Goal: Information Seeking & Learning: Learn about a topic

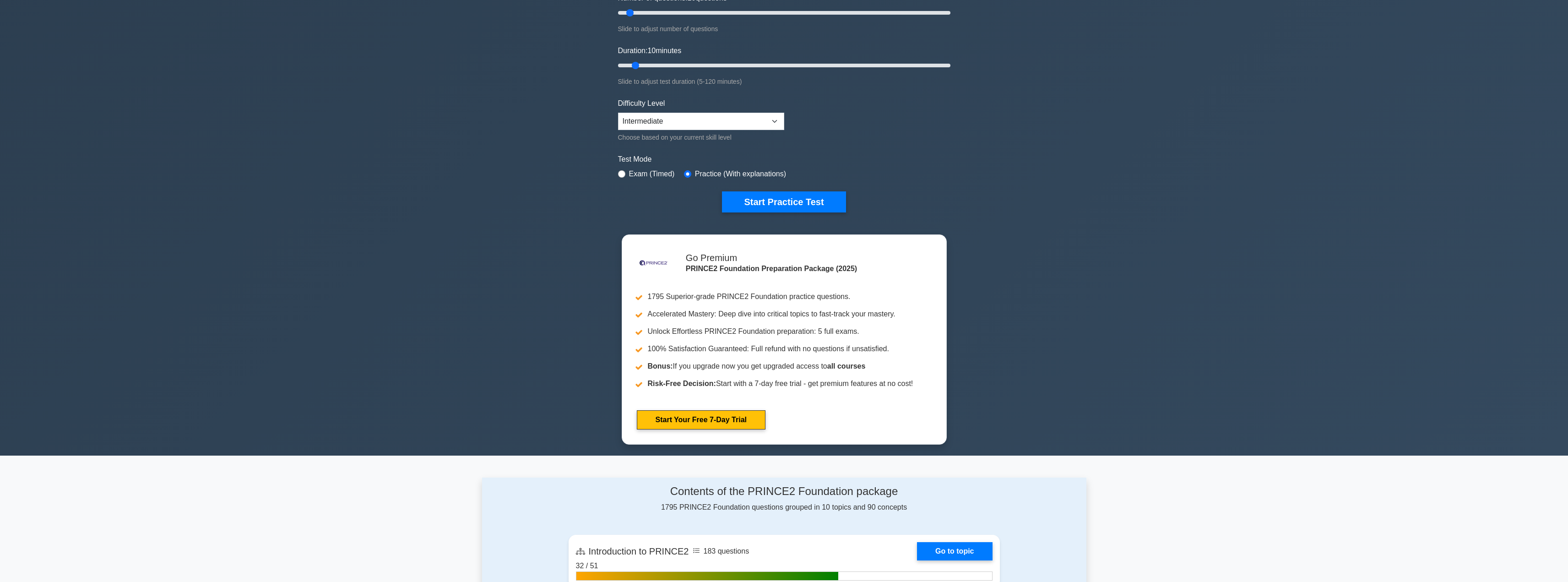
scroll to position [132, 0]
click at [579, 200] on button "Start Practice Test" at bounding box center [784, 202] width 124 height 21
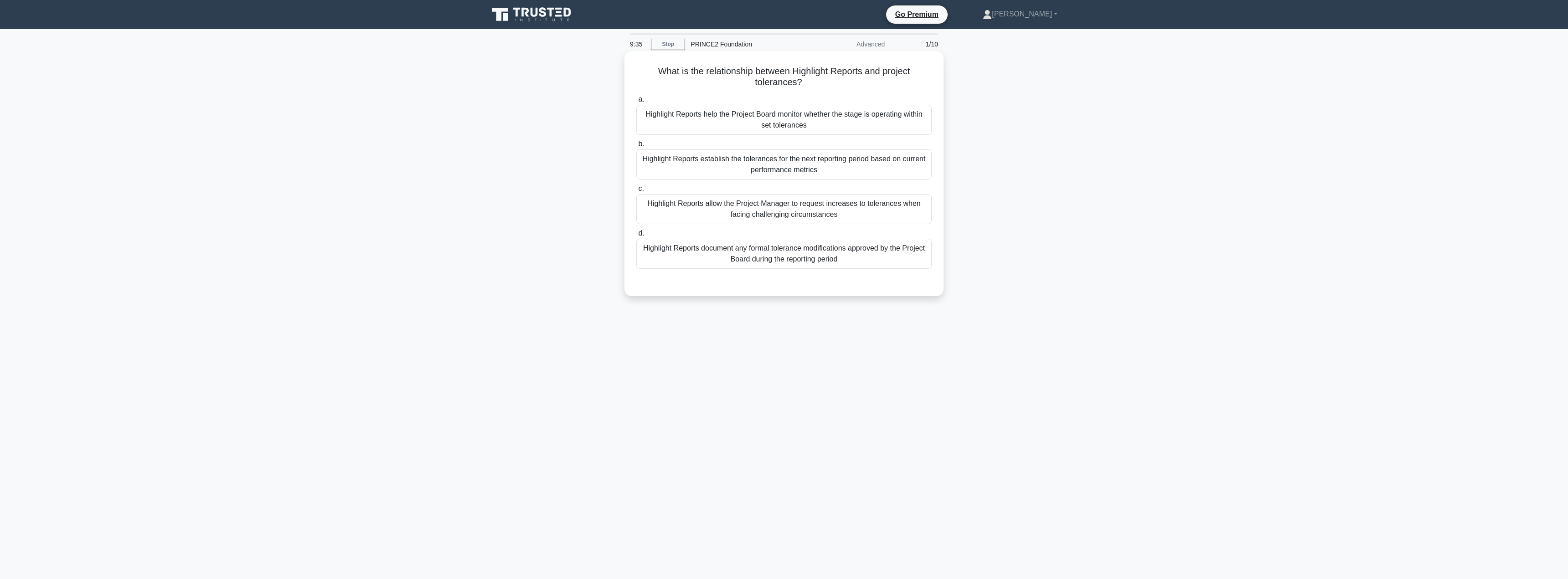
click at [719, 125] on div "Highlight Reports help the Project Board monitor whether the stage is operating…" at bounding box center [784, 120] width 295 height 30
click at [636, 102] on input "a. Highlight Reports help the Project Board monitor whether the stage is operat…" at bounding box center [636, 99] width 0 height 6
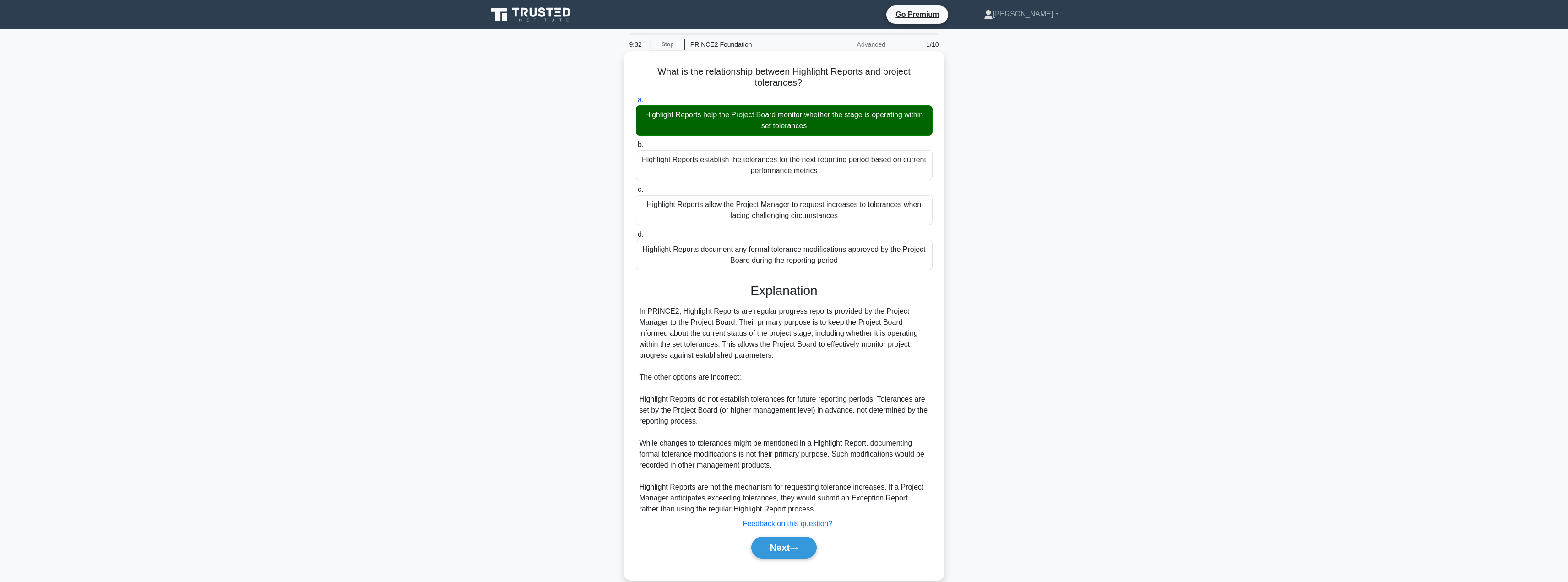
scroll to position [16, 0]
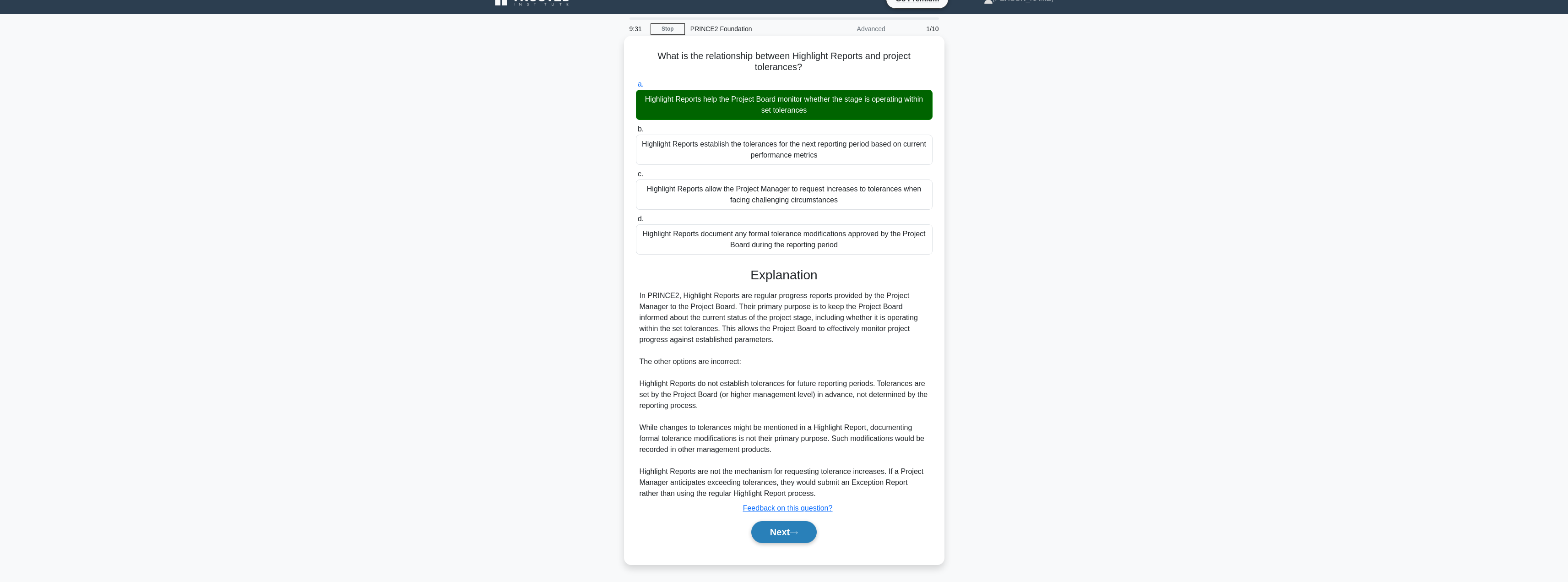
click at [769, 528] on button "Next" at bounding box center [784, 532] width 66 height 22
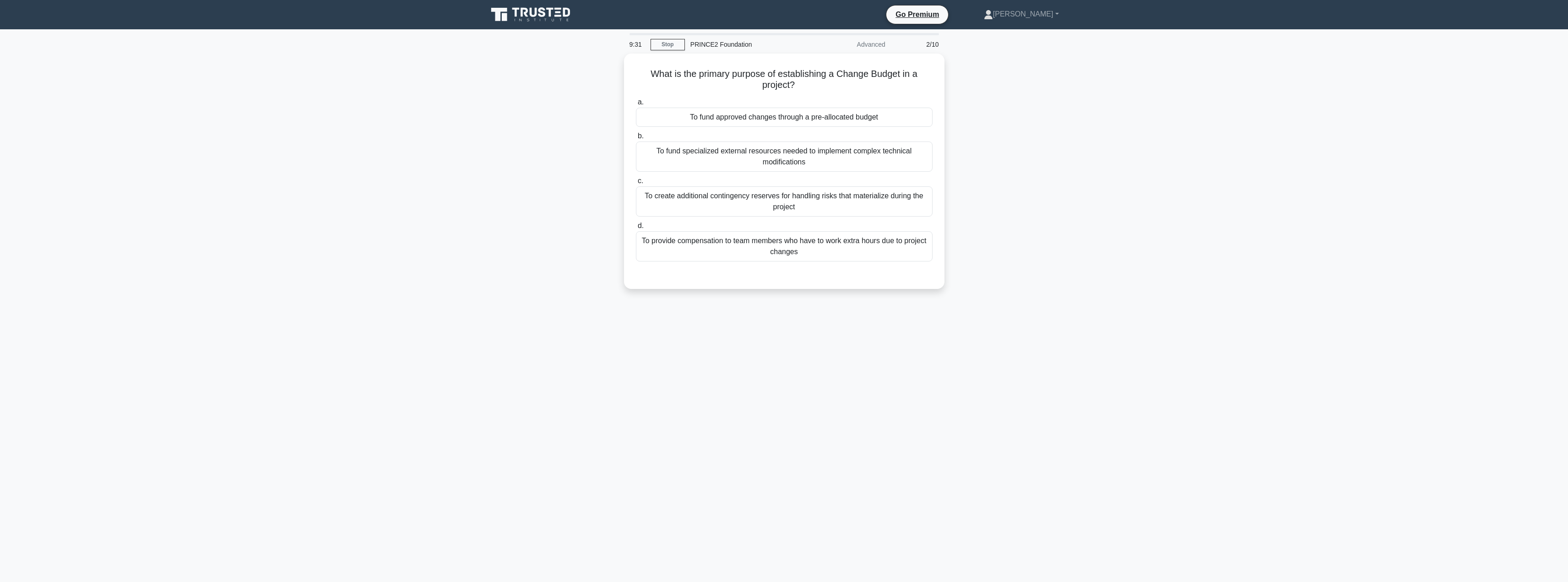
scroll to position [0, 0]
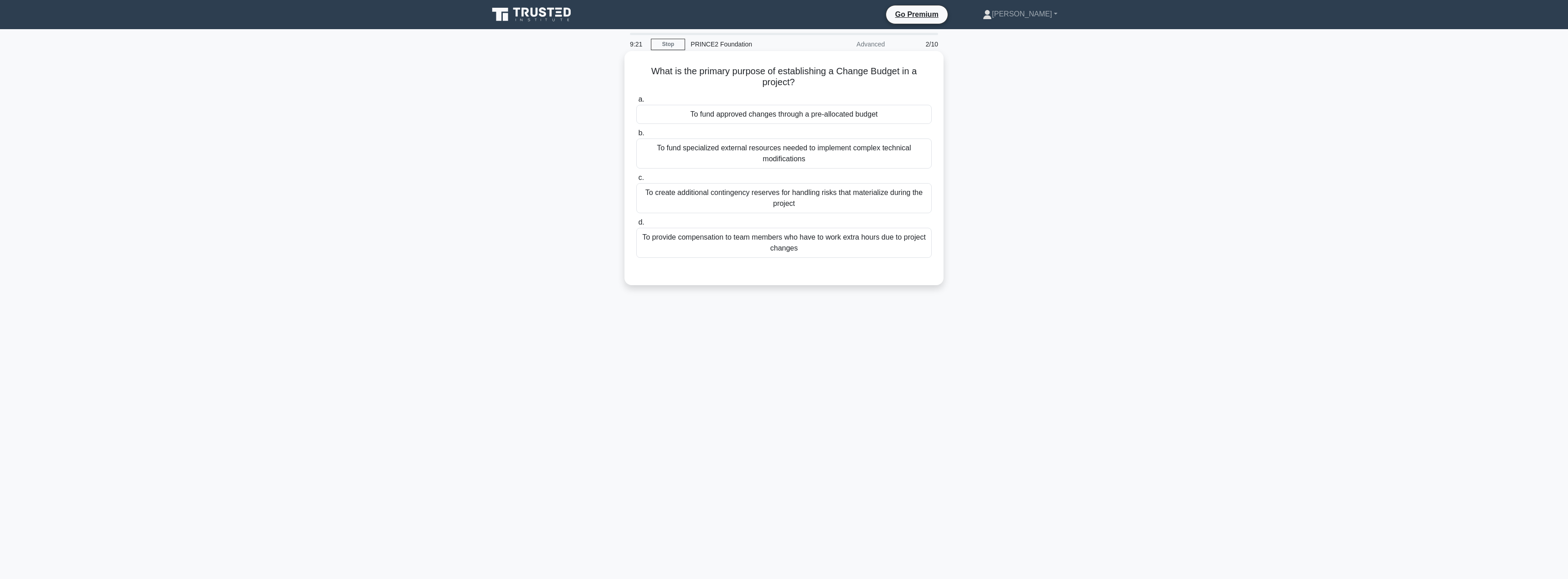
click at [788, 114] on div "To fund approved changes through a pre-allocated budget" at bounding box center [784, 114] width 295 height 19
click at [636, 102] on input "a. To fund approved changes through a pre-allocated budget" at bounding box center [636, 99] width 0 height 6
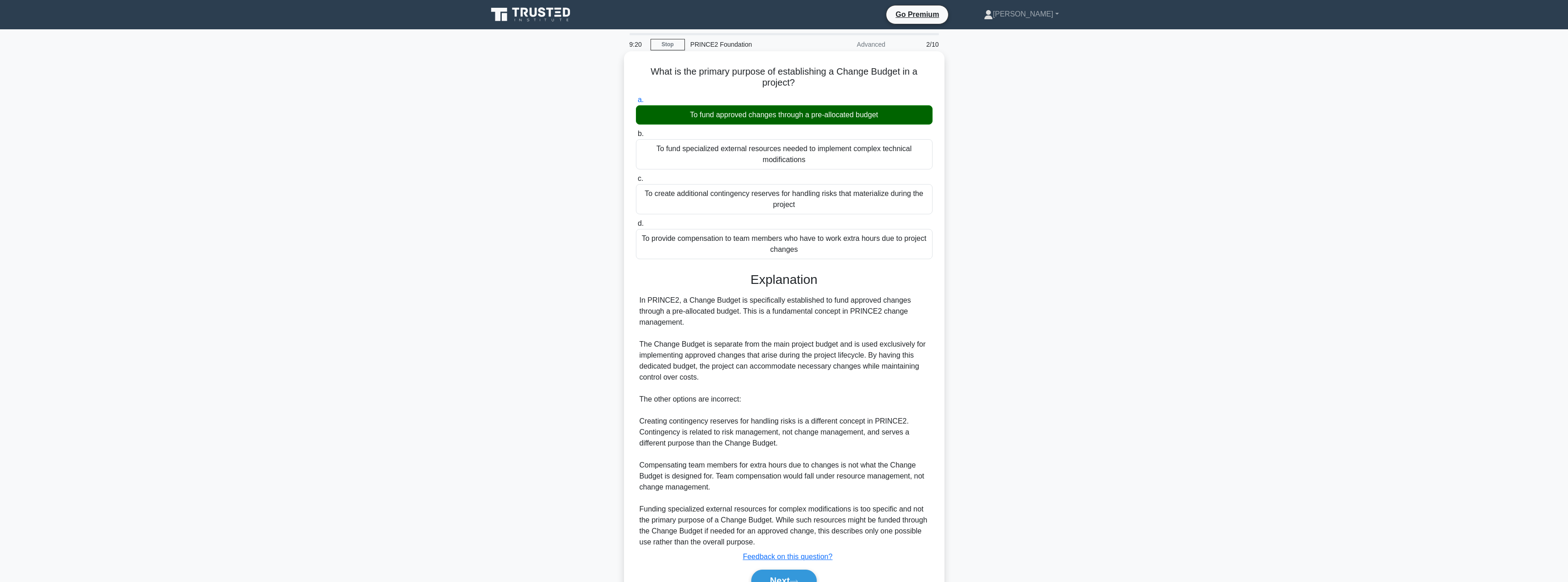
scroll to position [49, 0]
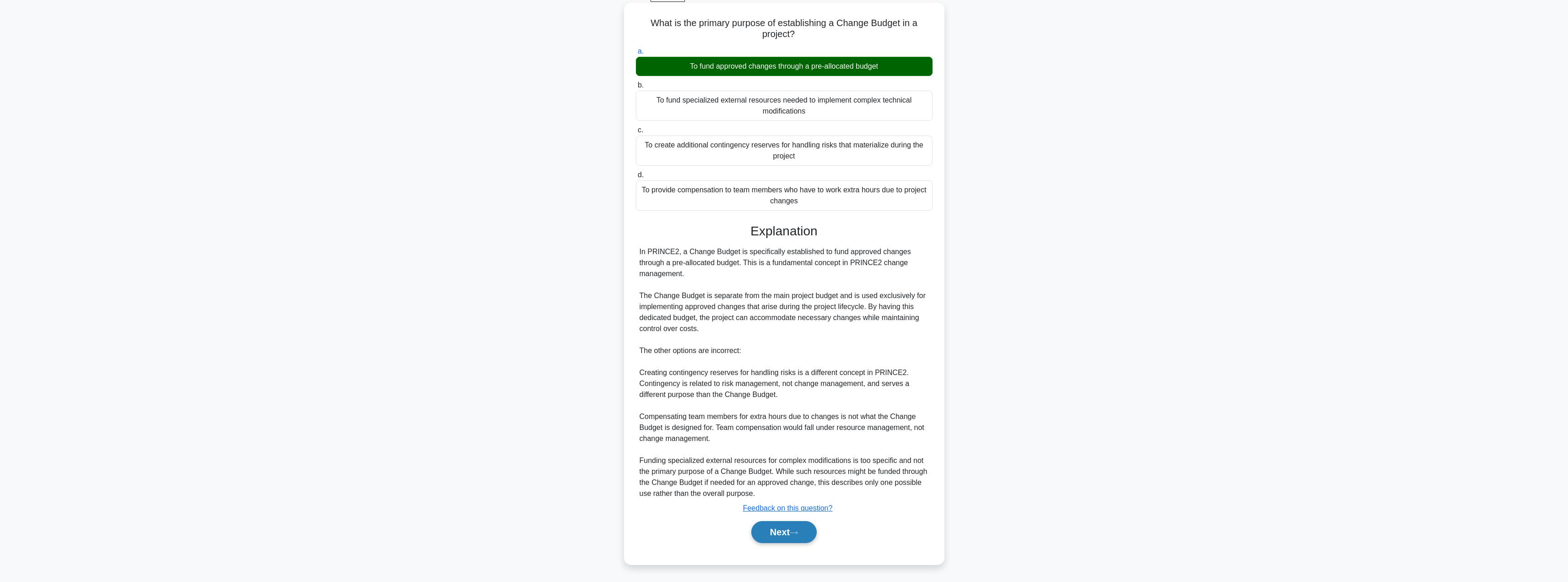
click at [755, 532] on button "Next" at bounding box center [784, 532] width 66 height 22
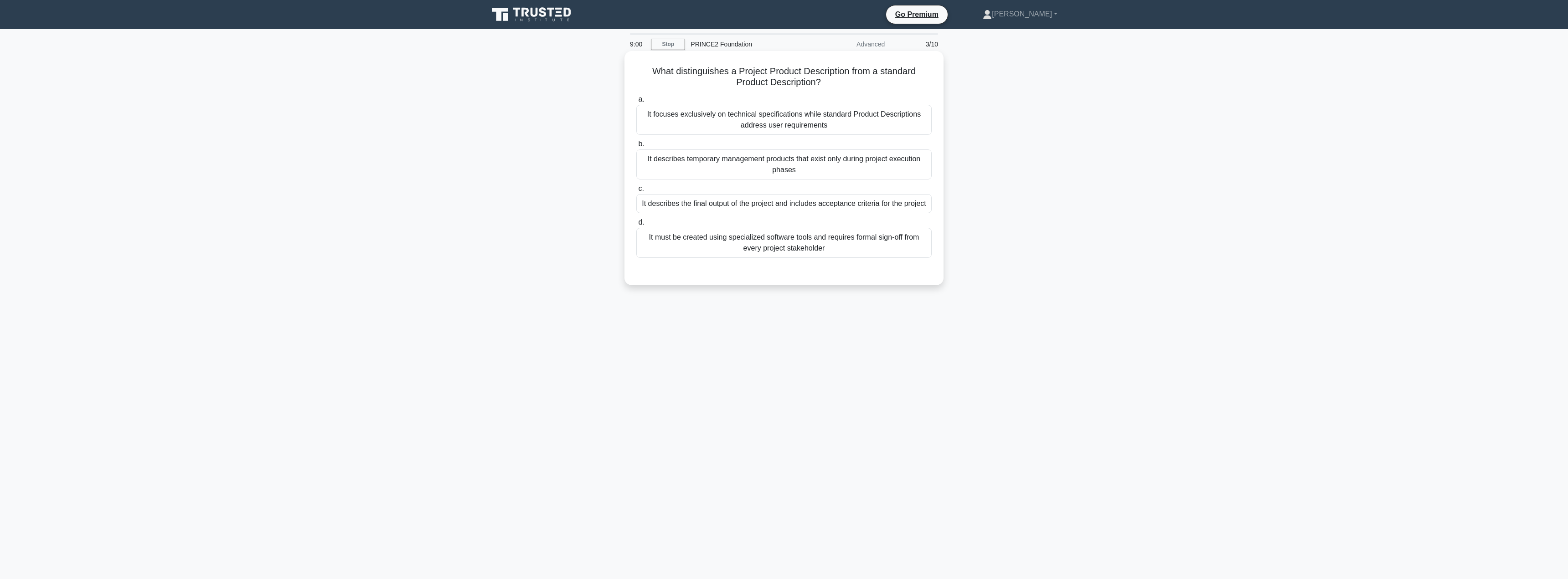
click at [736, 171] on div "It describes temporary management products that exist only during project execu…" at bounding box center [784, 164] width 295 height 30
click at [636, 147] on input "b. It describes temporary management products that exist only during project ex…" at bounding box center [636, 144] width 0 height 6
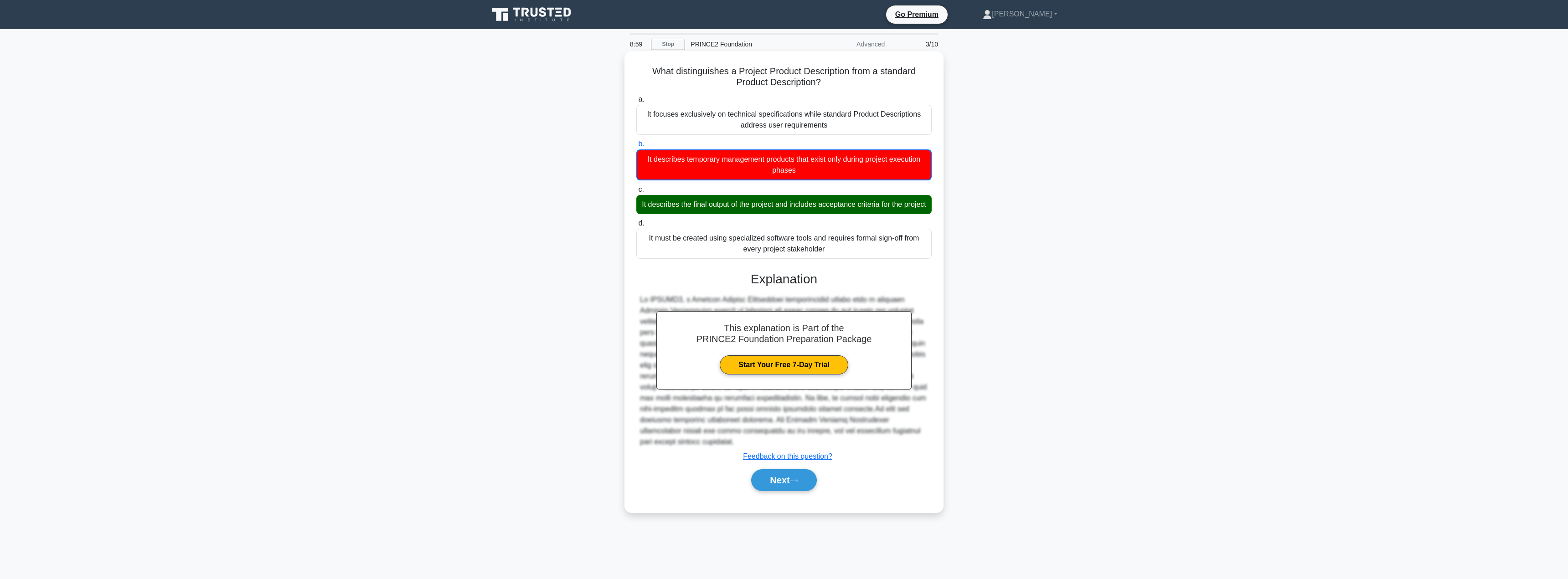
drag, startPoint x: 736, startPoint y: 177, endPoint x: 771, endPoint y: 127, distance: 61.0
click at [771, 127] on div "a. It focuses exclusively on technical specifications while standard Product De…" at bounding box center [784, 176] width 307 height 169
click at [766, 487] on button "Next" at bounding box center [784, 480] width 65 height 22
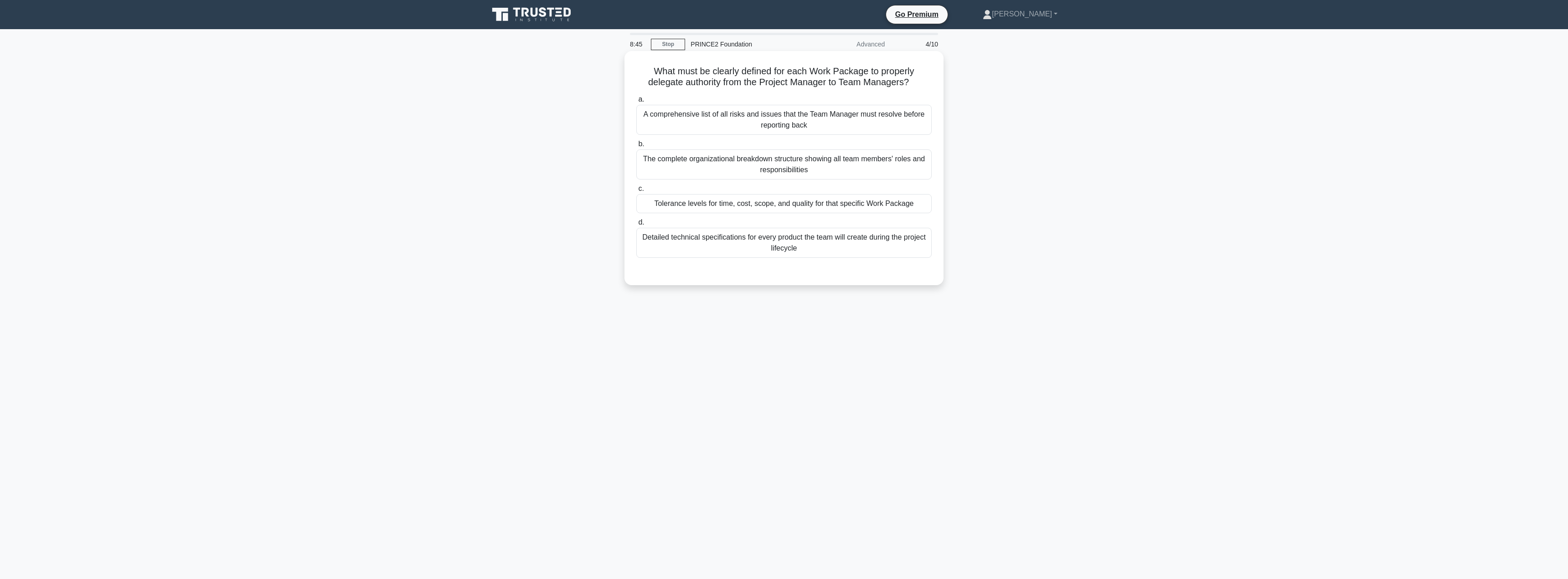
click at [699, 197] on div "Tolerance levels for time, cost, scope, and quality for that specific Work Pack…" at bounding box center [784, 204] width 295 height 19
click at [636, 192] on input "c. Tolerance levels for time, cost, scope, and quality for that specific Work P…" at bounding box center [636, 189] width 0 height 6
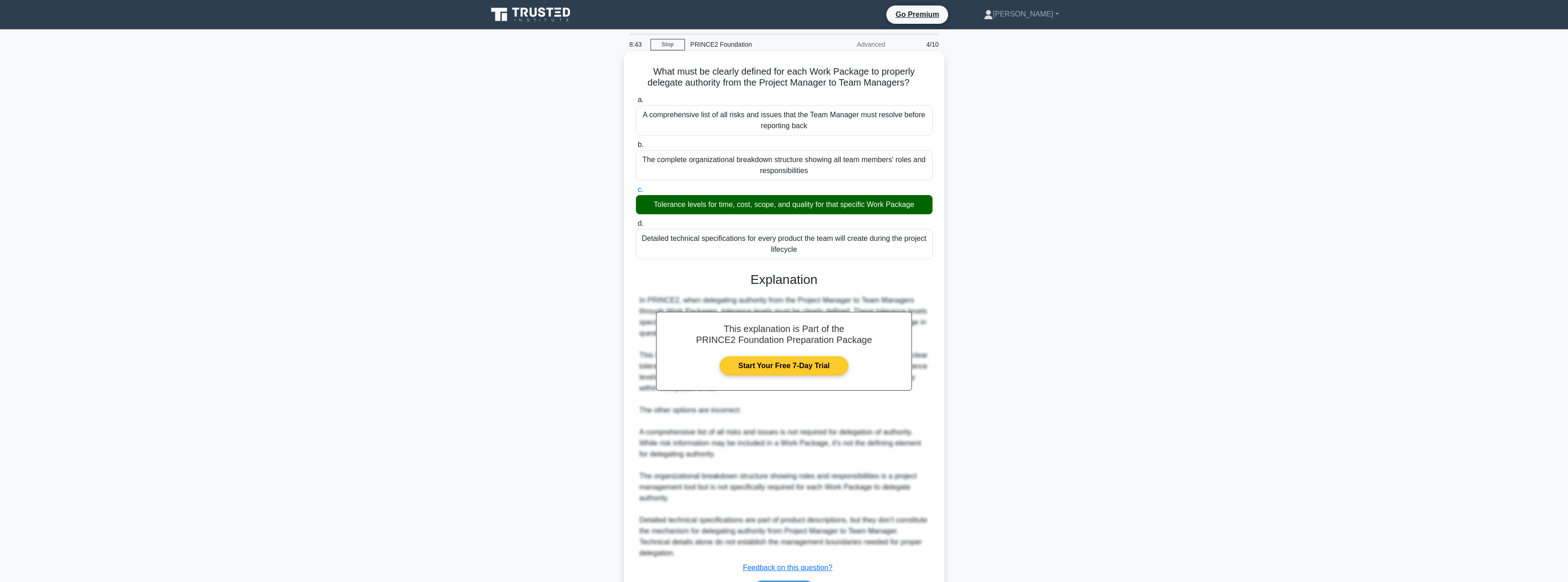
scroll to position [60, 0]
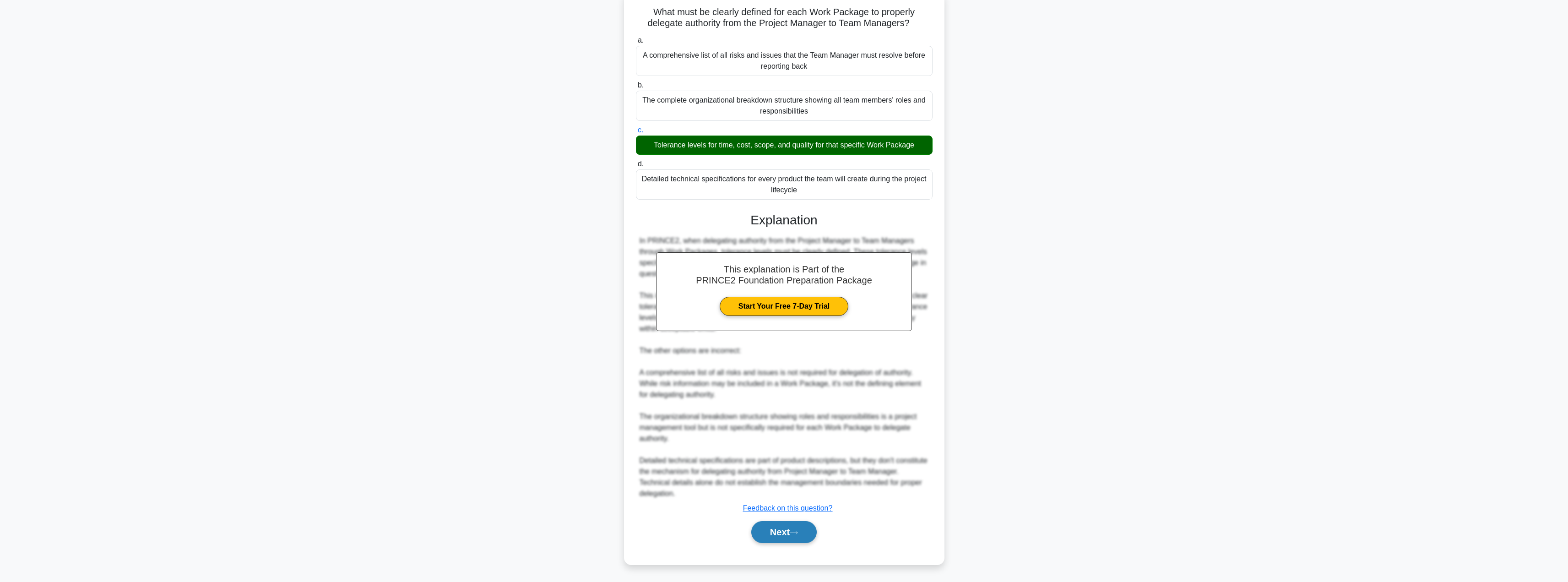
click at [775, 529] on button "Next" at bounding box center [784, 532] width 66 height 22
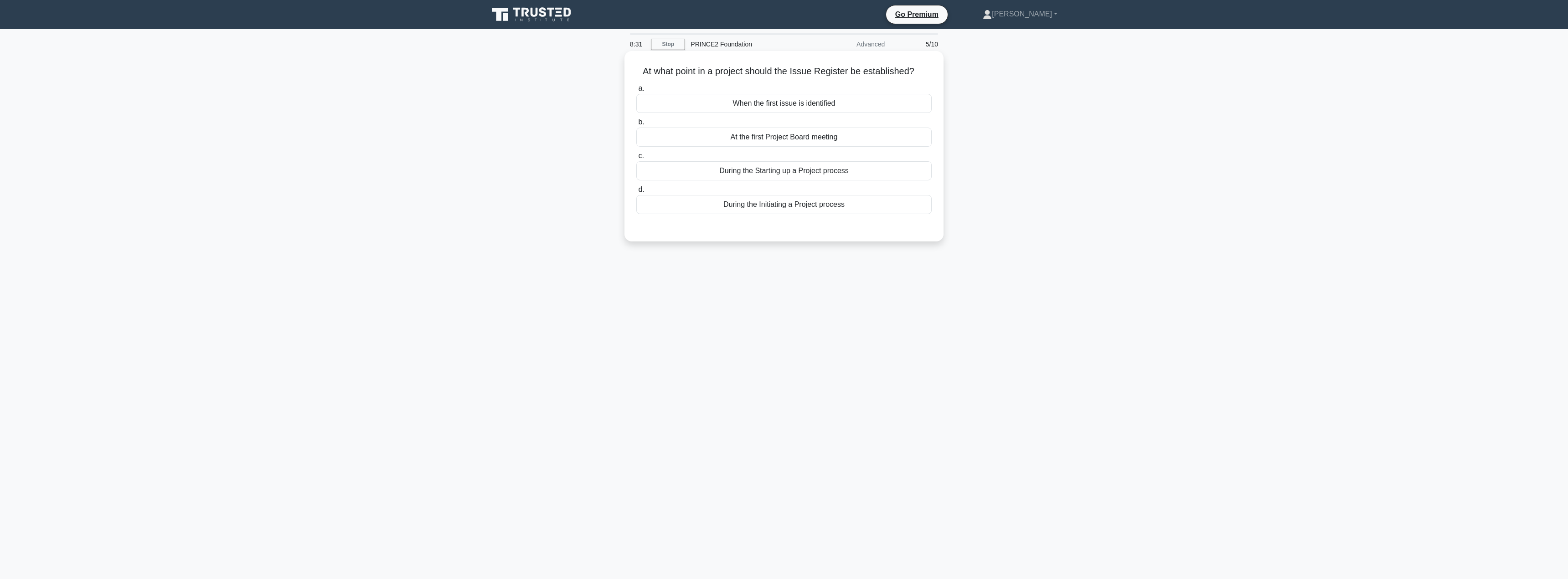
click at [823, 211] on div "During the Initiating a Project process" at bounding box center [784, 205] width 295 height 19
click at [636, 193] on input "d. During the Initiating a Project process" at bounding box center [636, 190] width 0 height 6
click at [823, 211] on div "During the Initiating a Project process" at bounding box center [784, 205] width 295 height 20
click at [636, 193] on input "d. During the Initiating a Project process" at bounding box center [636, 190] width 0 height 6
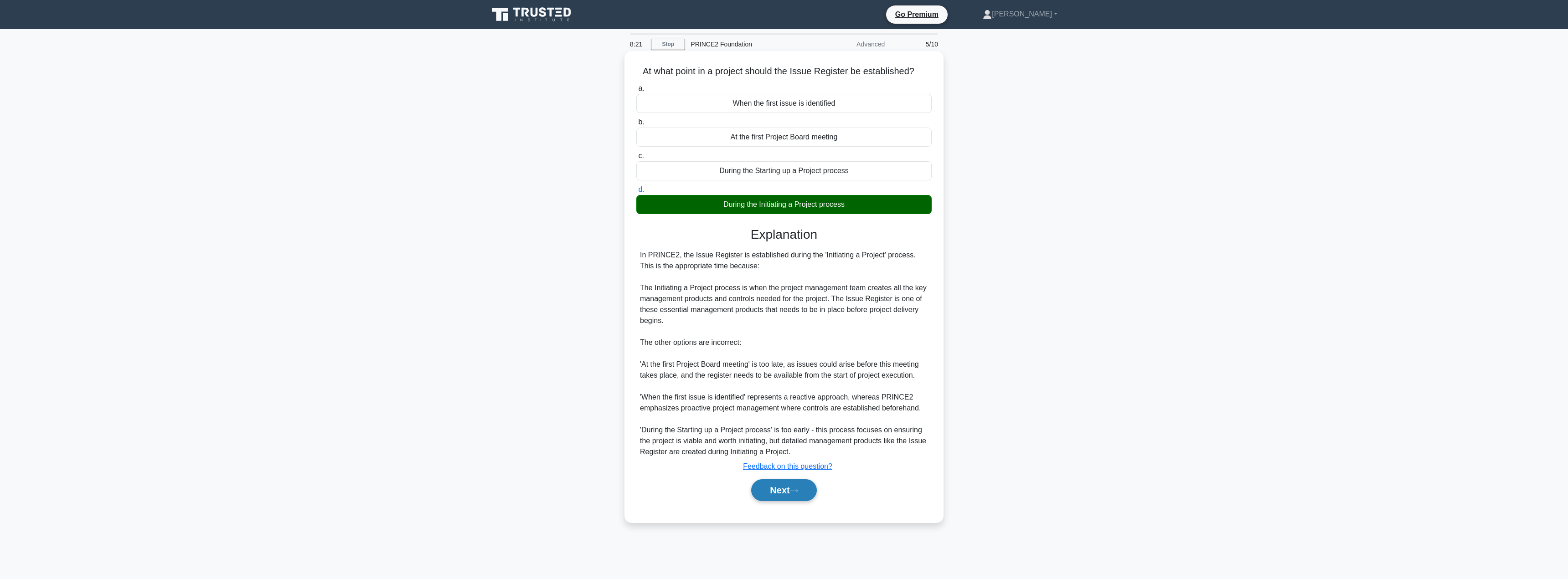
click at [777, 480] on button "Next" at bounding box center [784, 490] width 65 height 22
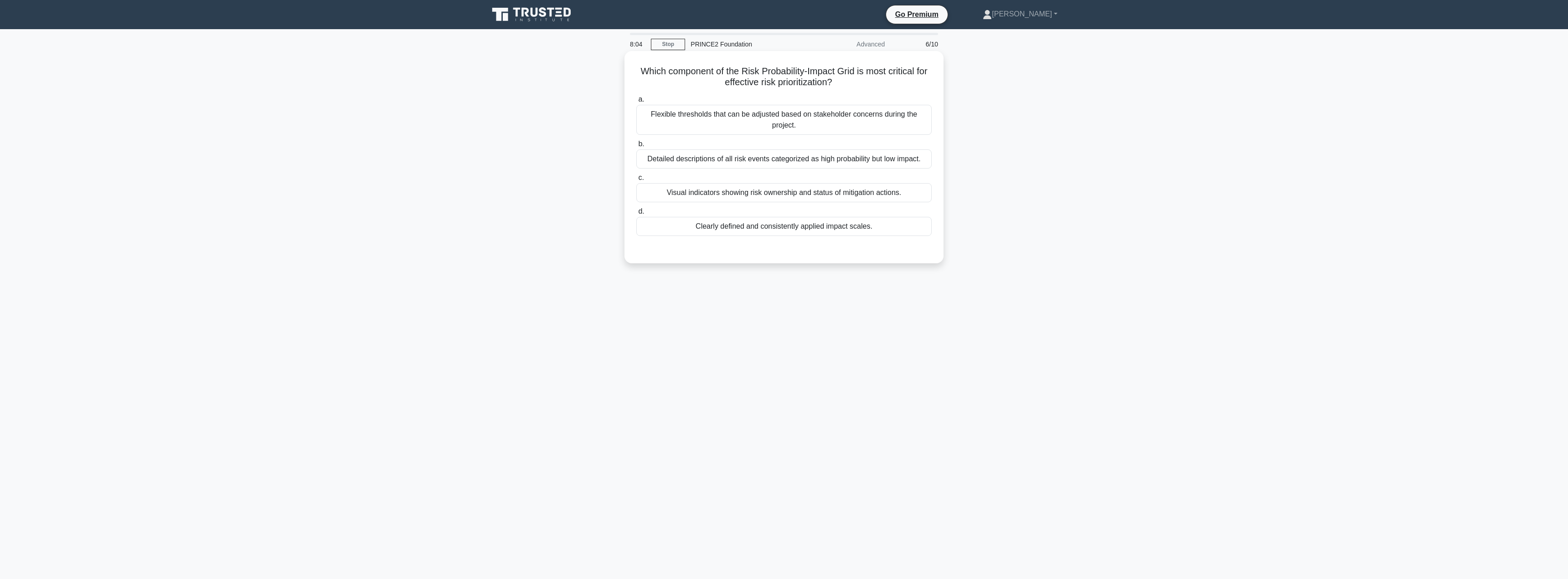
click at [697, 162] on div "Detailed descriptions of all risk events categorized as high probability but lo…" at bounding box center [784, 159] width 295 height 19
click at [636, 147] on input "b. Detailed descriptions of all risk events categorized as high probability but…" at bounding box center [636, 144] width 0 height 6
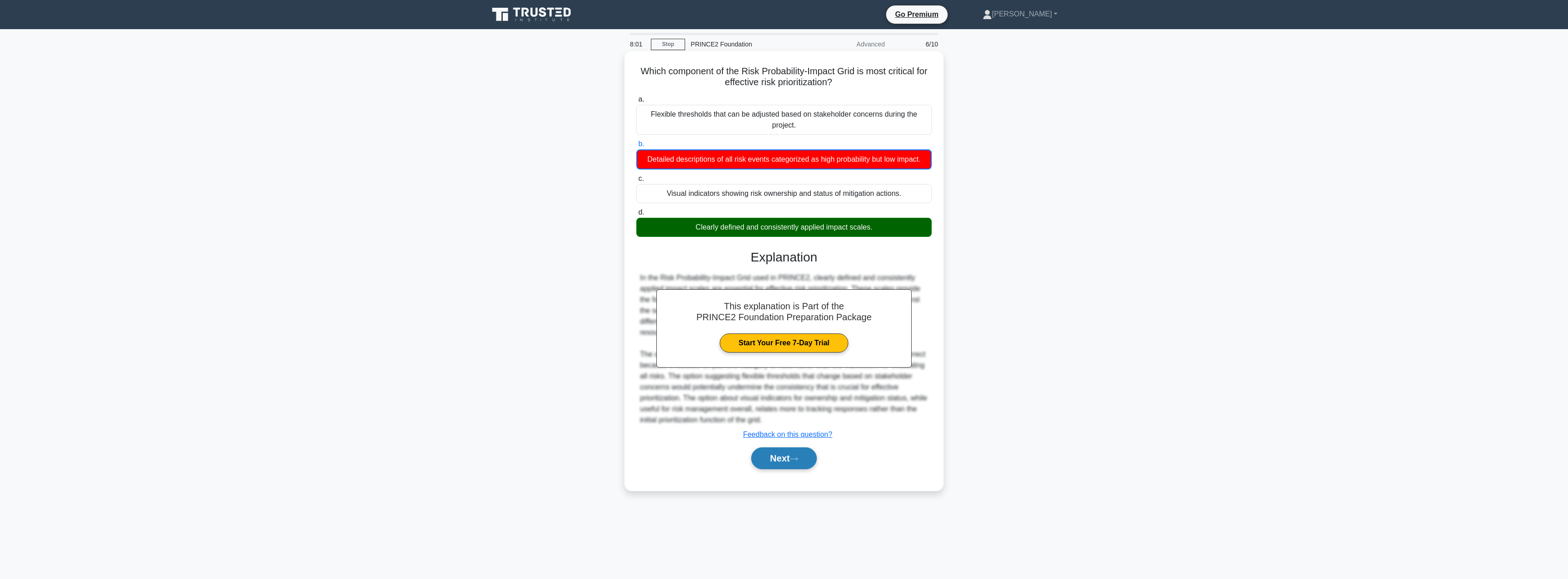
click at [765, 458] on button "Next" at bounding box center [784, 458] width 65 height 22
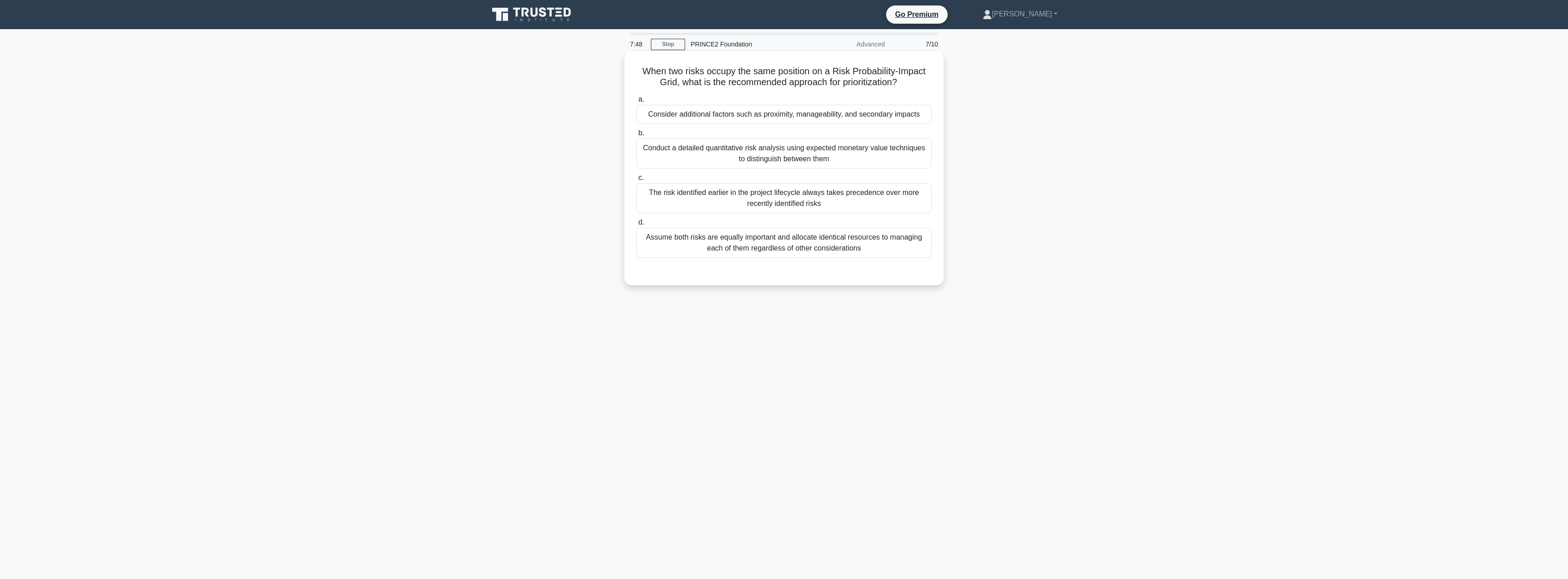
click at [741, 117] on div "Consider additional factors such as proximity, manageability, and secondary imp…" at bounding box center [784, 114] width 295 height 19
click at [636, 102] on input "a. Consider additional factors such as proximity, manageability, and secondary …" at bounding box center [636, 99] width 0 height 6
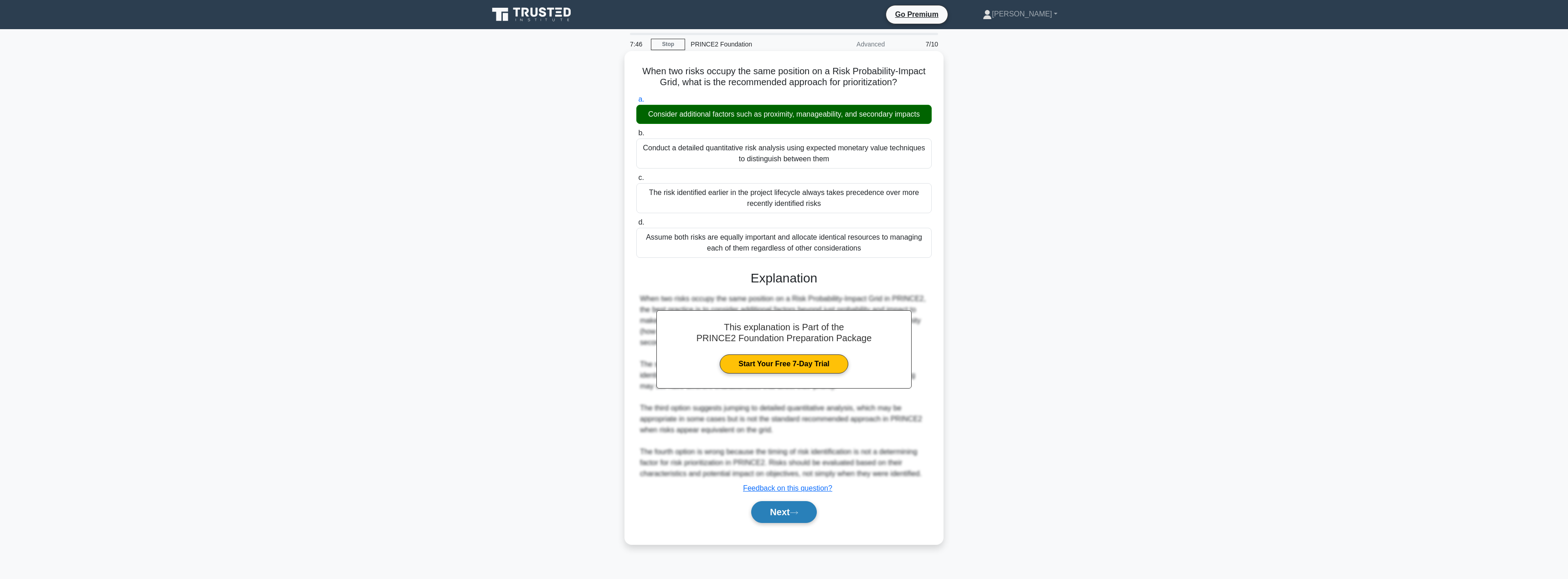
click at [773, 508] on button "Next" at bounding box center [784, 511] width 65 height 22
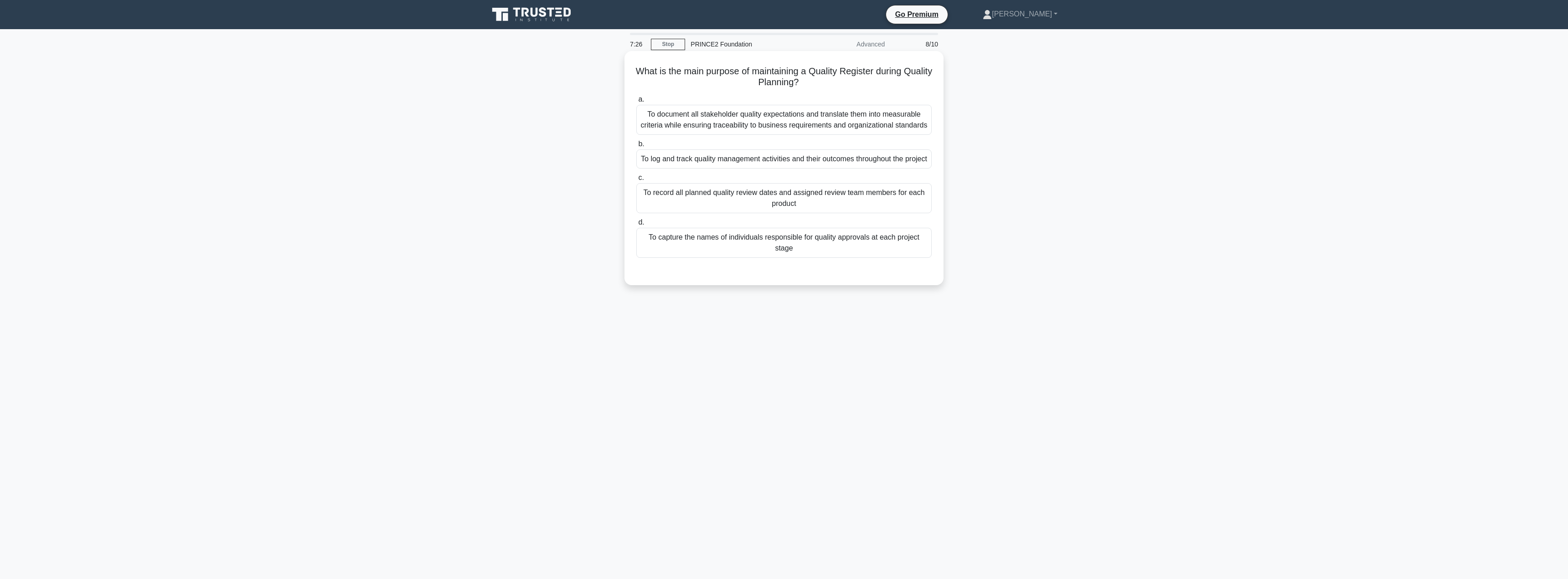
click at [759, 166] on div "To log and track quality management activities and their outcomes throughout th…" at bounding box center [784, 159] width 295 height 19
click at [636, 147] on input "b. To log and track quality management activities and their outcomes throughout…" at bounding box center [636, 144] width 0 height 6
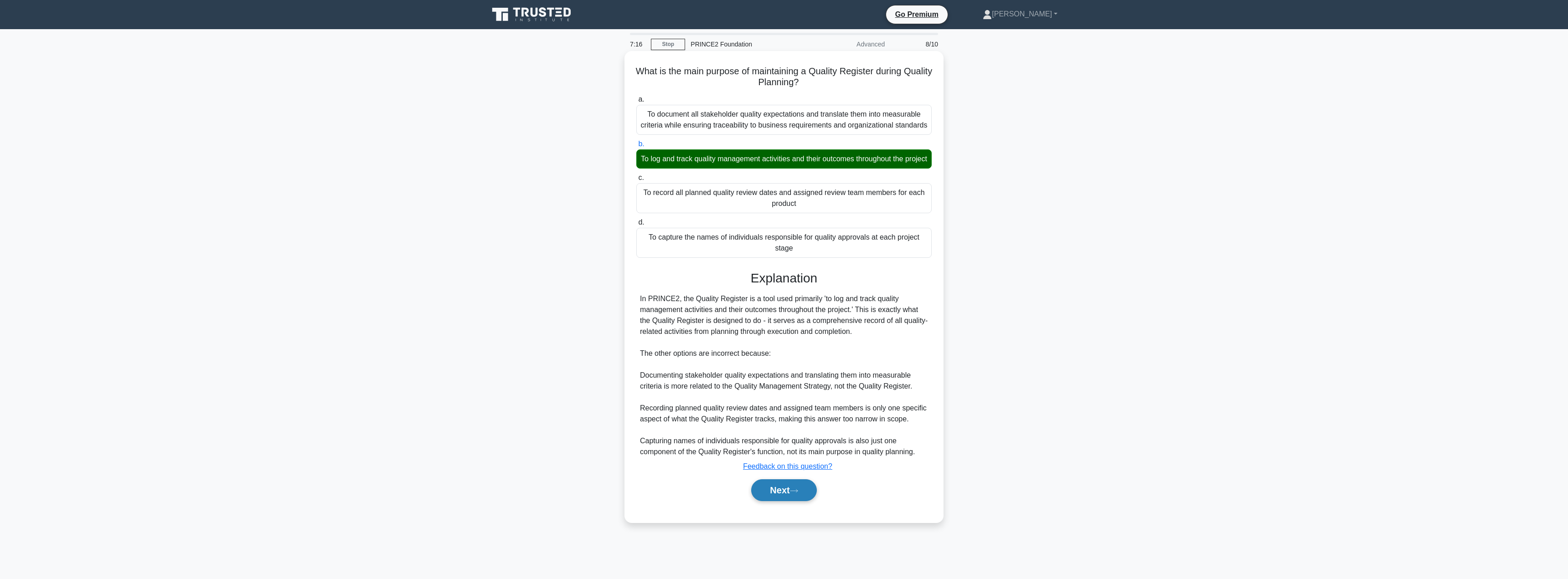
click at [767, 501] on button "Next" at bounding box center [784, 490] width 65 height 22
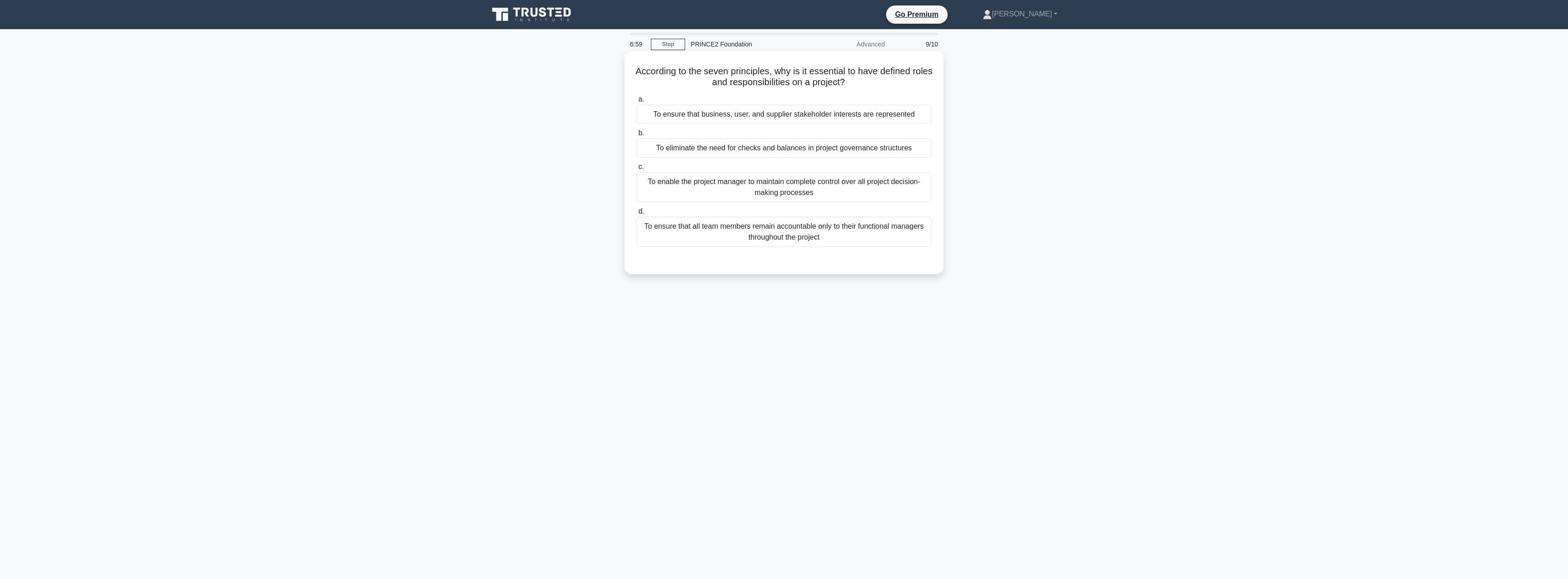
click at [728, 115] on div "To ensure that business, user, and supplier stakeholder interests are represent…" at bounding box center [784, 114] width 295 height 19
click at [636, 102] on input "a. To ensure that business, user, and supplier stakeholder interests are repres…" at bounding box center [636, 99] width 0 height 6
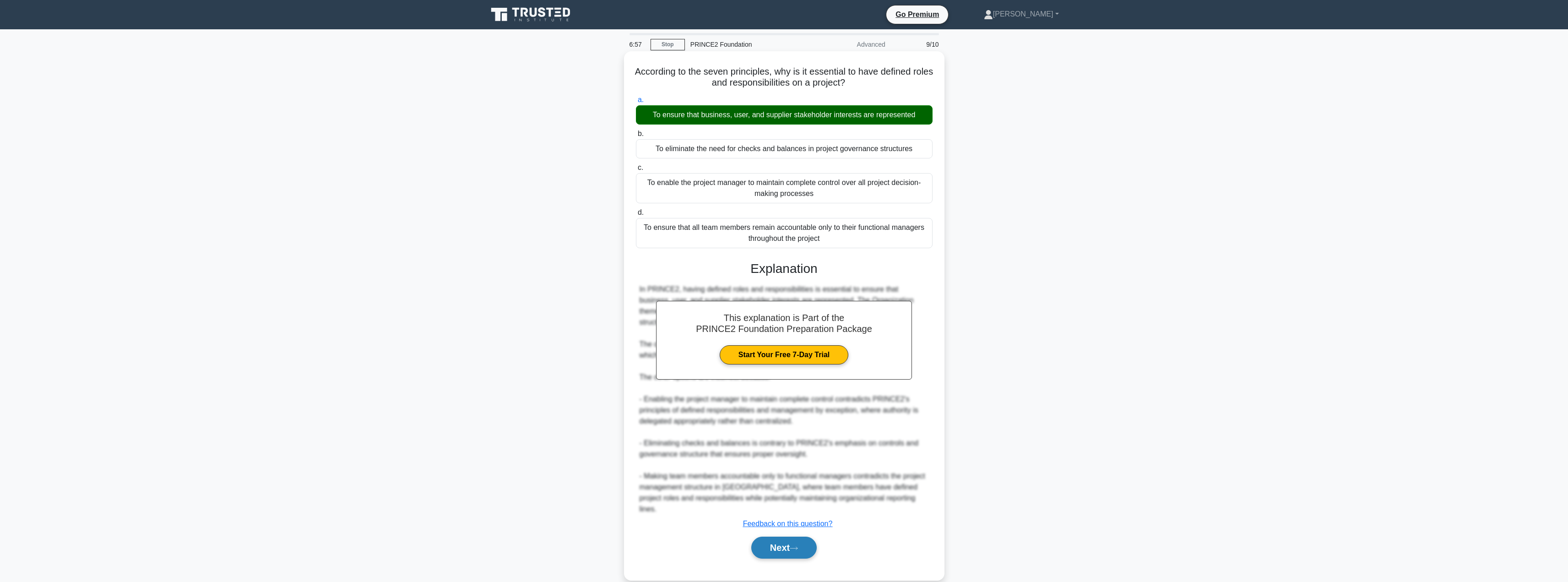
click at [771, 544] on button "Next" at bounding box center [784, 548] width 66 height 22
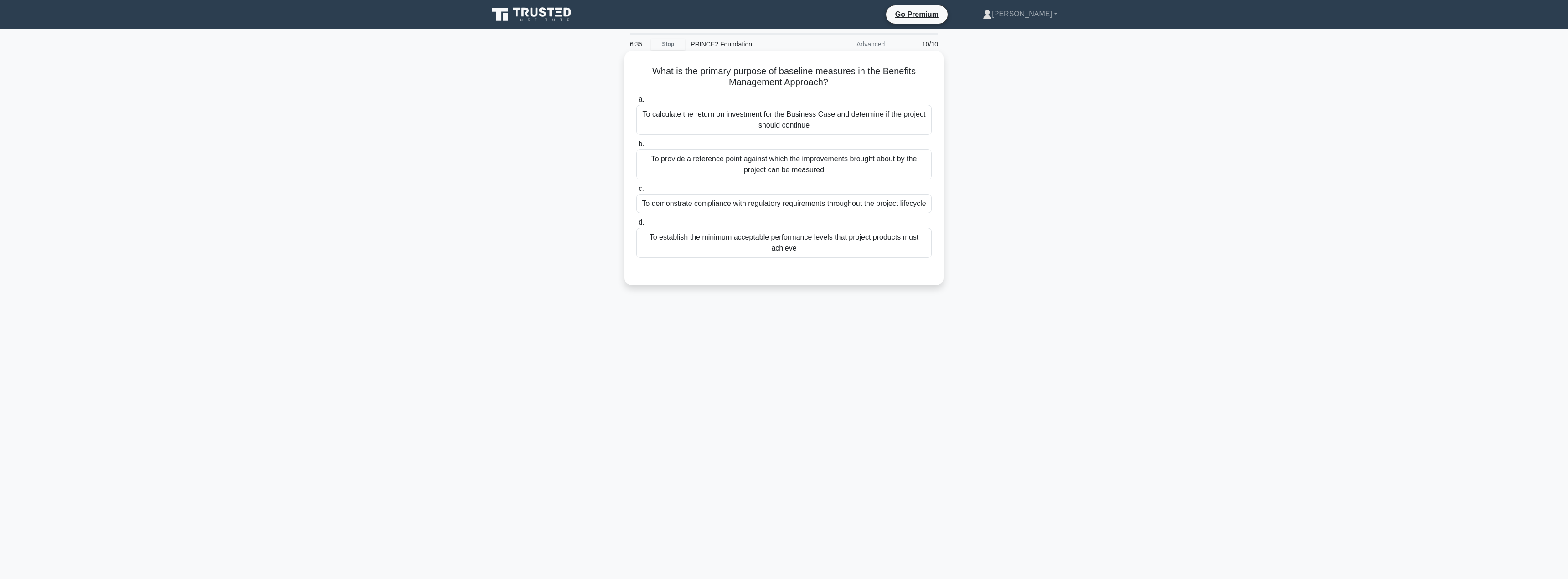
click at [812, 258] on div "To establish the minimum acceptable performance levels that project products mu…" at bounding box center [784, 243] width 295 height 30
click at [636, 226] on input "d. To establish the minimum acceptable performance levels that project products…" at bounding box center [636, 223] width 0 height 6
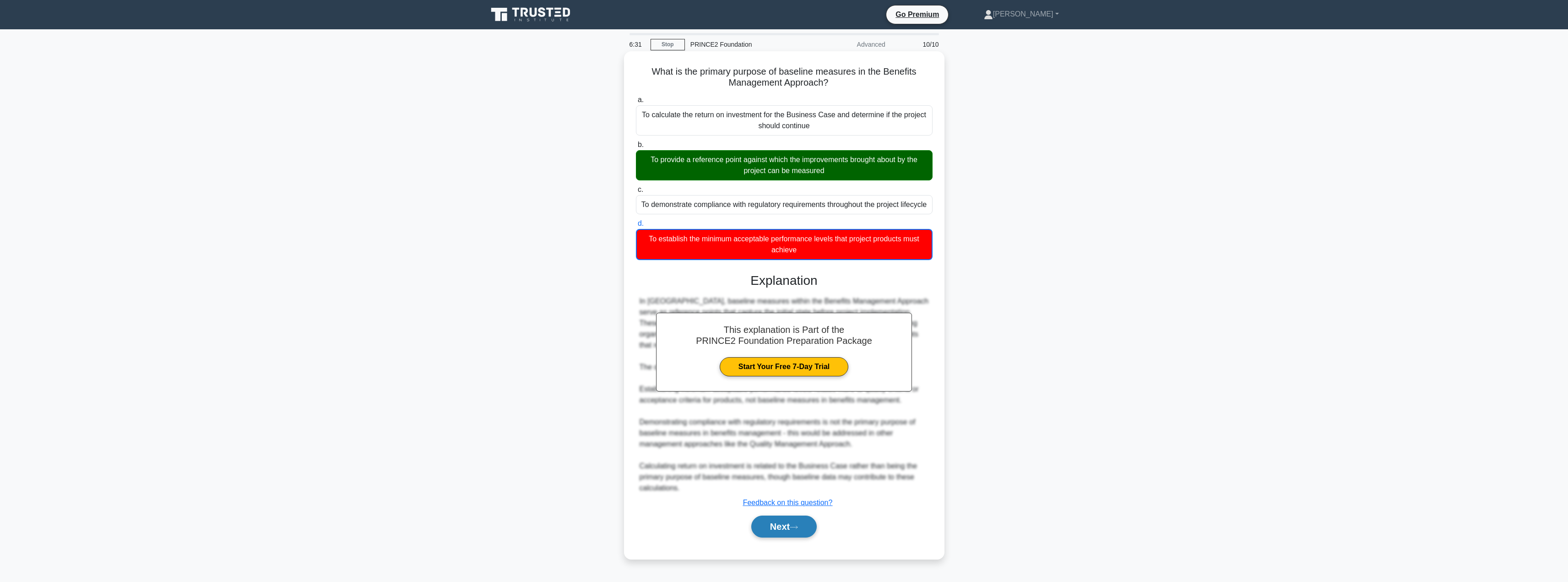
click at [786, 532] on button "Next" at bounding box center [784, 526] width 66 height 22
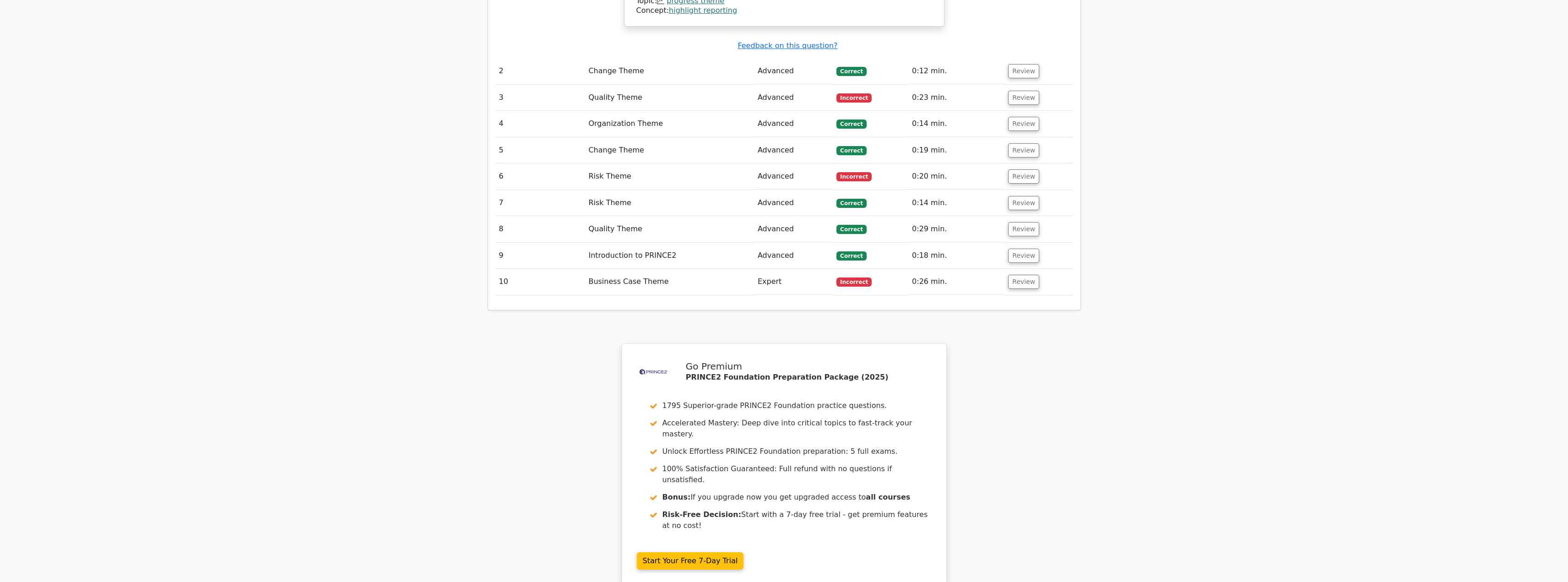
scroll to position [1373, 0]
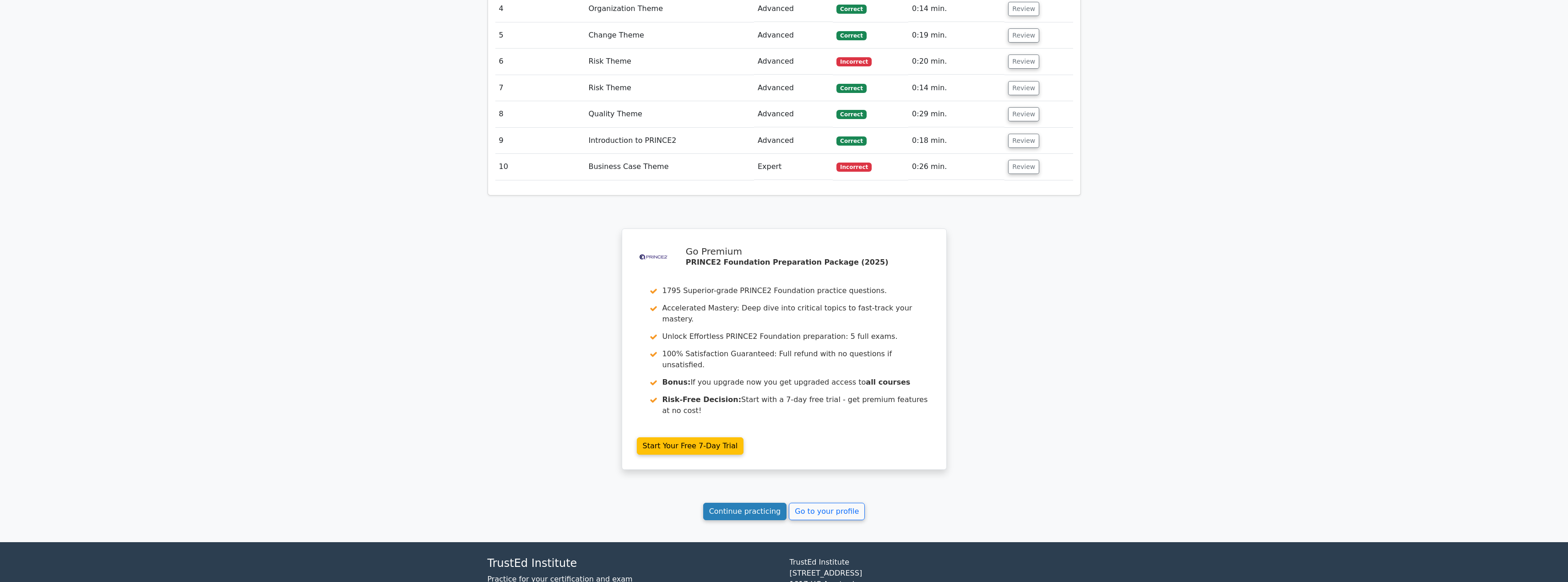
click at [728, 503] on link "Continue practicing" at bounding box center [745, 511] width 84 height 17
